Goal: Transaction & Acquisition: Purchase product/service

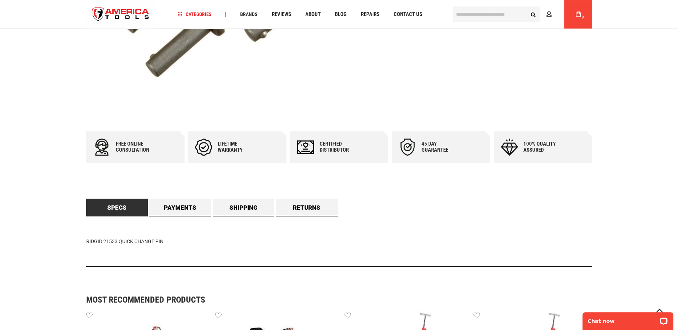
scroll to position [291, 0]
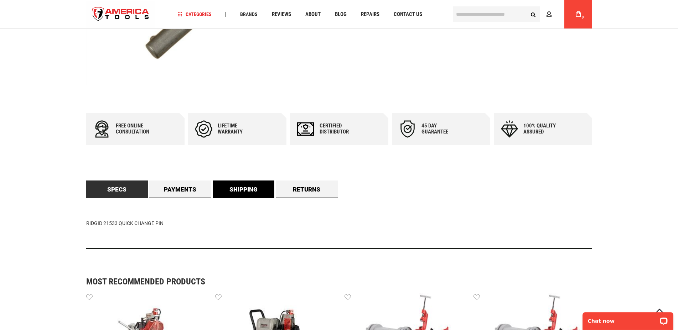
click at [228, 197] on link "Shipping" at bounding box center [244, 190] width 62 height 18
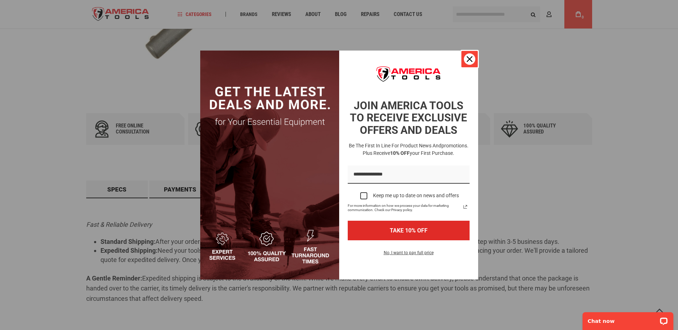
click at [469, 61] on icon "close icon" at bounding box center [470, 59] width 6 height 6
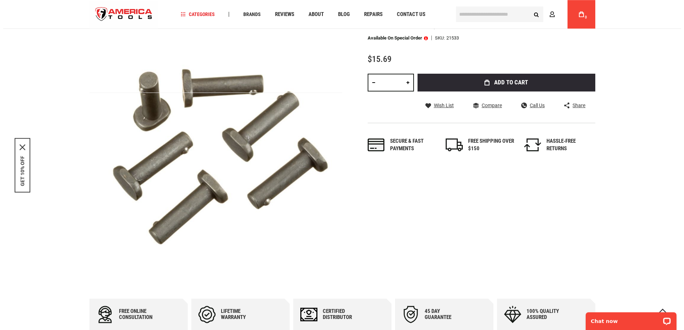
scroll to position [109, 0]
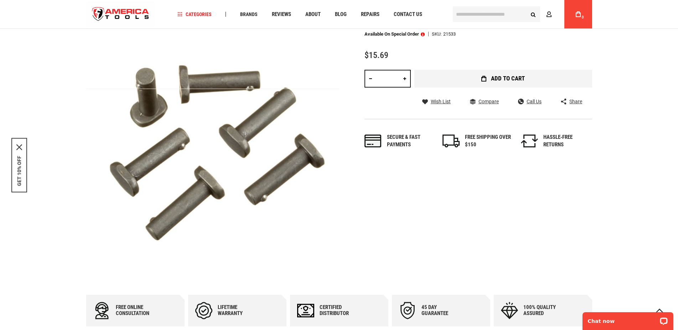
click at [487, 84] on button "Add to Cart" at bounding box center [503, 79] width 178 height 18
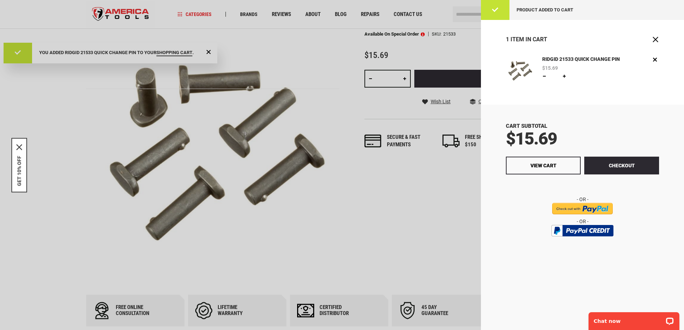
scroll to position [0, 0]
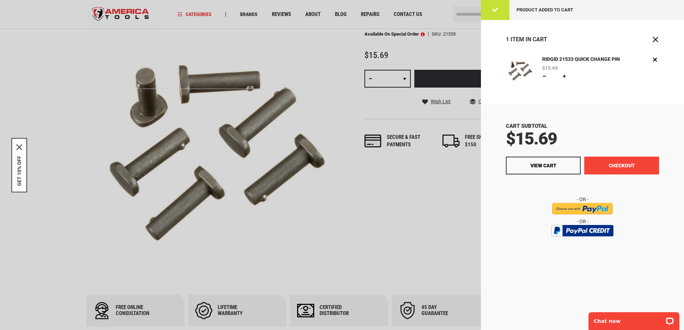
click at [624, 166] on button "Checkout" at bounding box center [621, 166] width 75 height 18
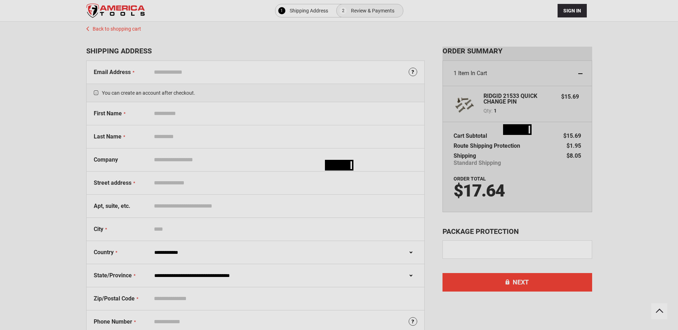
select select "**"
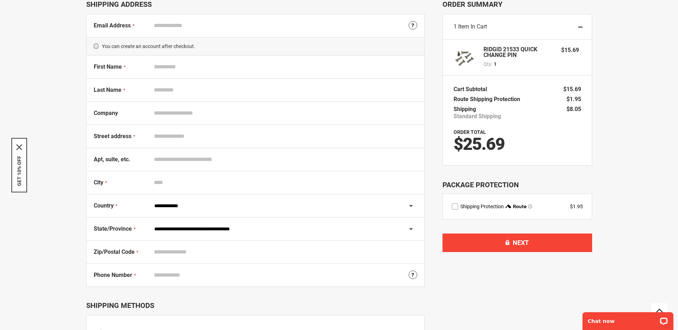
click at [175, 25] on input "Email Address" at bounding box center [284, 26] width 267 height 14
